Goal: Task Accomplishment & Management: Use online tool/utility

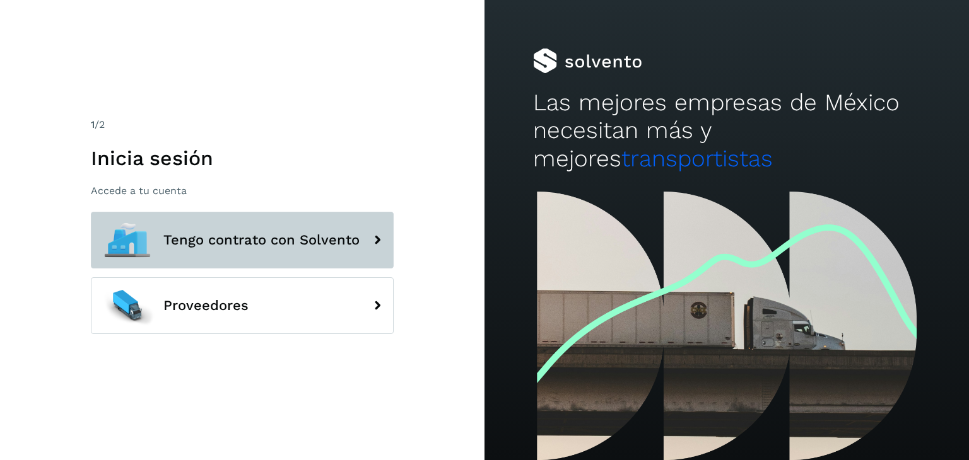
click at [296, 233] on span "Tengo contrato con Solvento" at bounding box center [261, 240] width 196 height 15
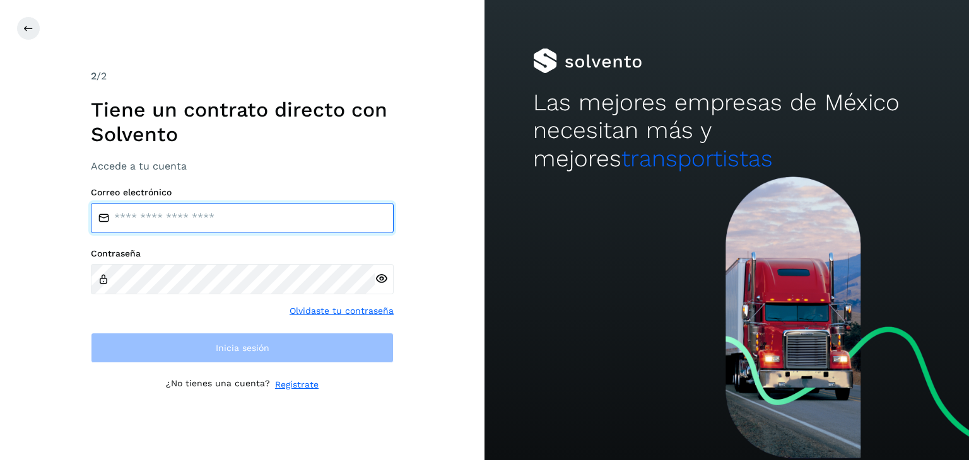
type input "**********"
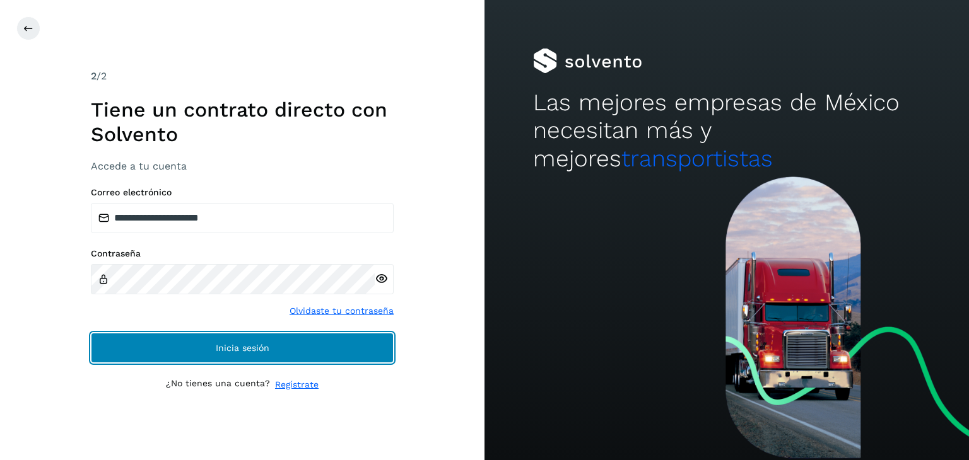
click at [250, 346] on span "Inicia sesión" at bounding box center [243, 348] width 54 height 9
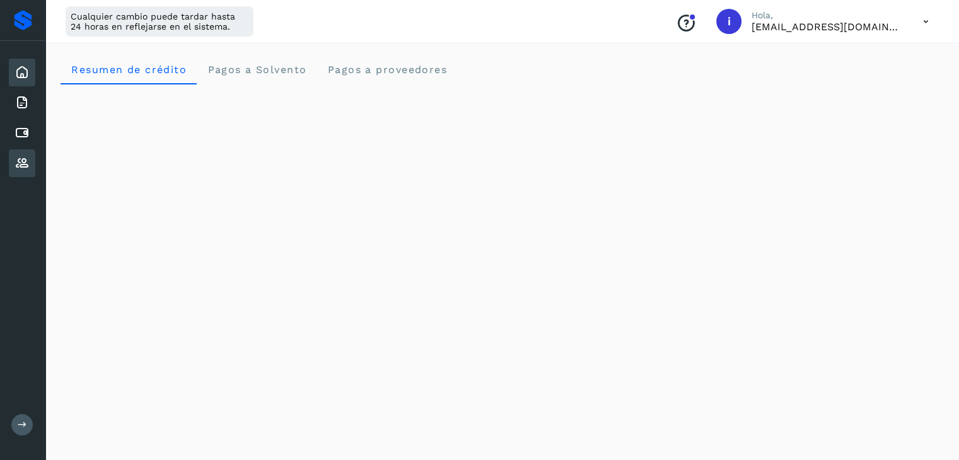
click at [19, 159] on icon at bounding box center [22, 163] width 15 height 15
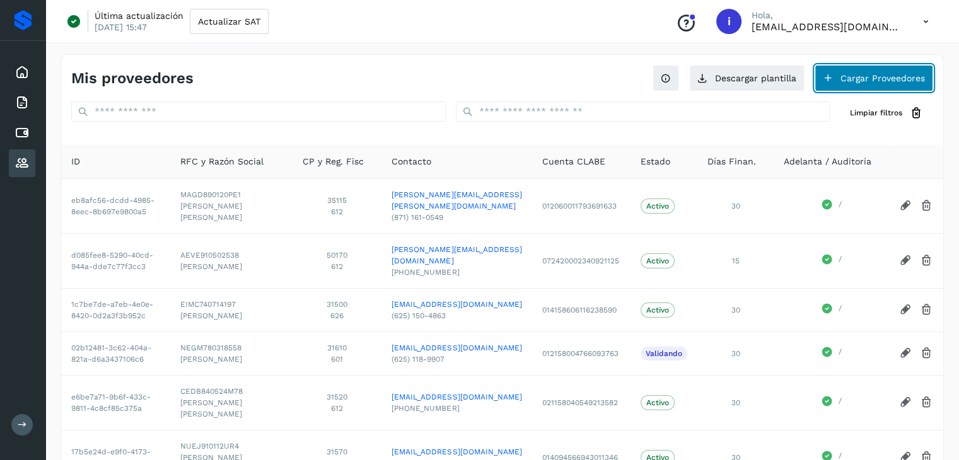
click at [872, 78] on button "Cargar Proveedores" at bounding box center [874, 78] width 119 height 26
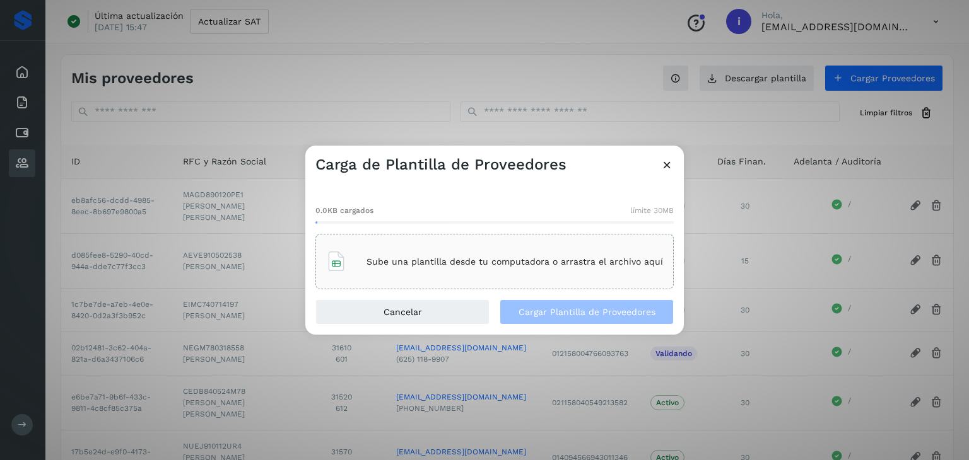
click at [449, 272] on div "Sube una plantilla desde tu computadora o arrastra el archivo aquí" at bounding box center [494, 262] width 337 height 34
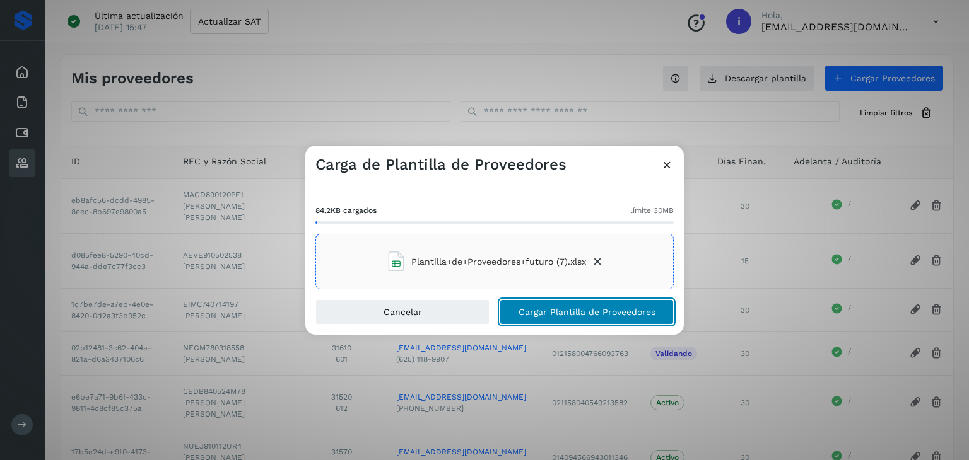
click at [564, 308] on span "Cargar Plantilla de Proveedores" at bounding box center [586, 312] width 137 height 9
